Goal: Task Accomplishment & Management: Use online tool/utility

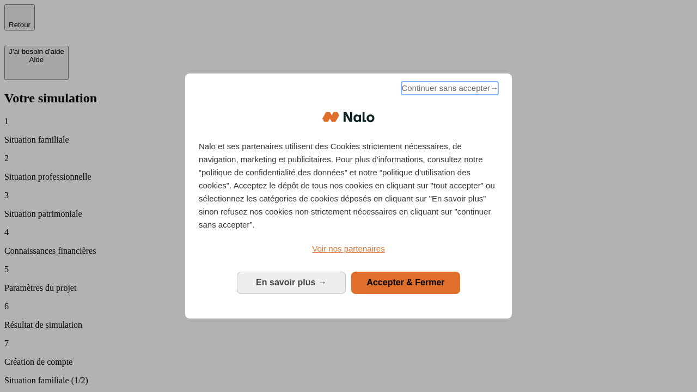
click at [449, 90] on span "Continuer sans accepter →" at bounding box center [450, 88] width 97 height 13
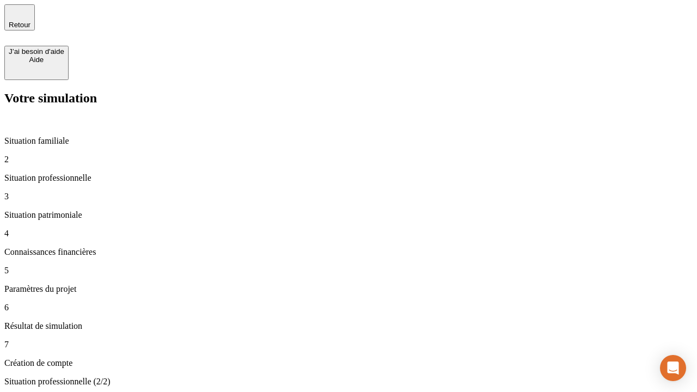
type input "30 000"
type input "0"
type input "1 000"
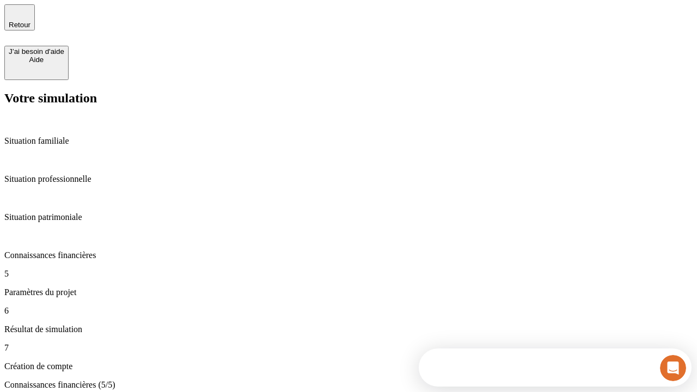
scroll to position [36, 0]
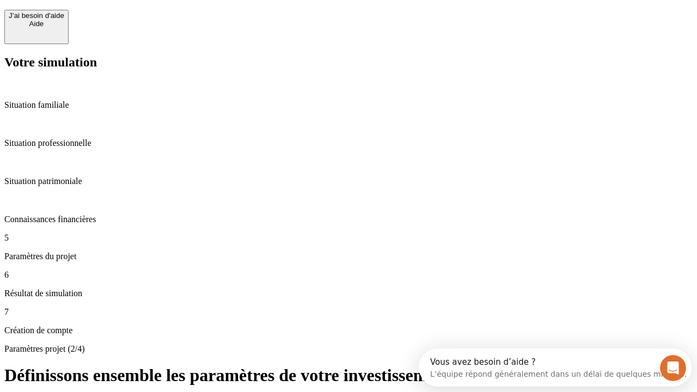
scroll to position [10, 0]
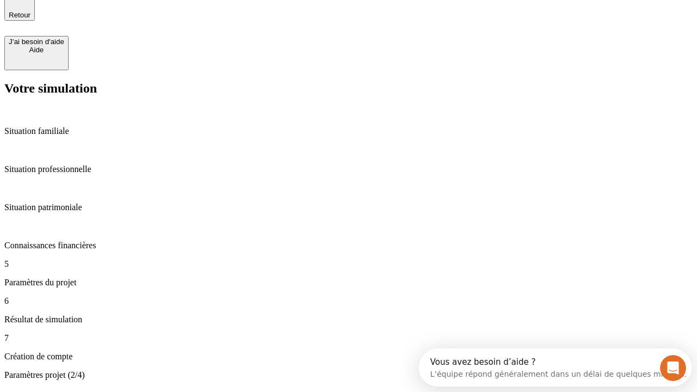
type input "40"
type input "200 000"
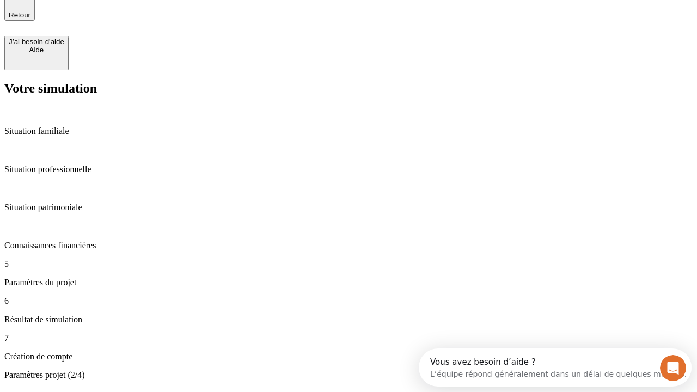
type input "640"
